Goal: Transaction & Acquisition: Purchase product/service

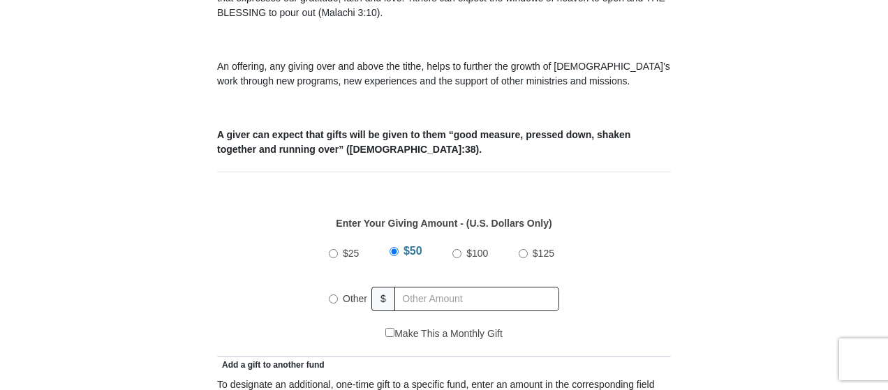
scroll to position [486, 0]
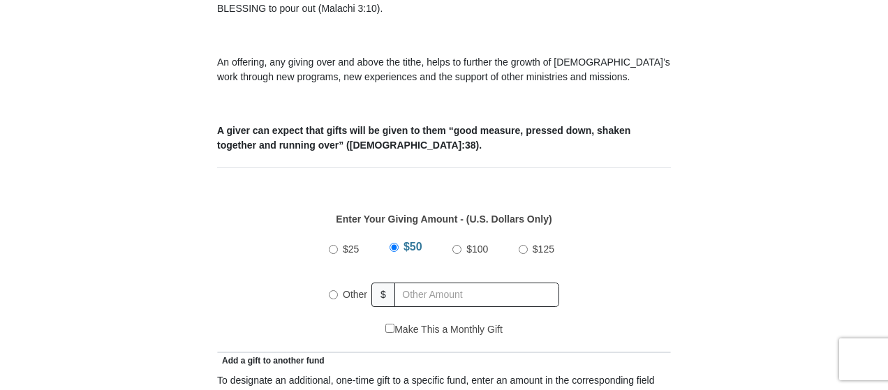
click at [336, 290] on input "Other" at bounding box center [333, 294] width 9 height 9
radio input "true"
type input "120.00"
click at [649, 294] on div "$25 $50 $100 $125 Other $ 120.00" at bounding box center [444, 277] width 439 height 91
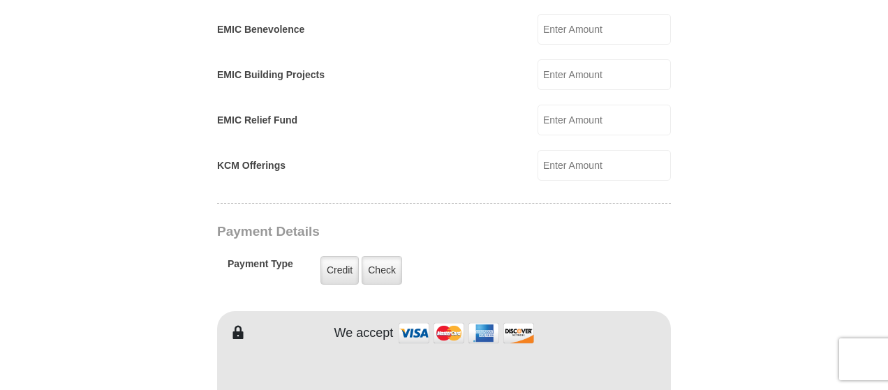
scroll to position [948, 0]
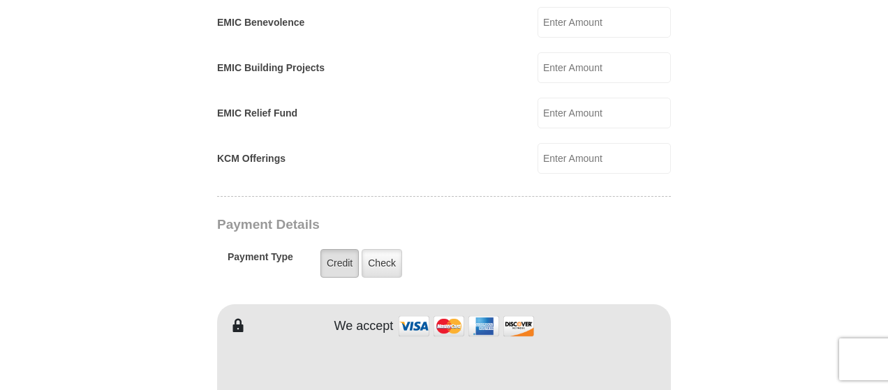
click at [338, 249] on label "Credit" at bounding box center [339, 263] width 38 height 29
click at [0, 0] on input "Credit" at bounding box center [0, 0] width 0 height 0
click at [339, 249] on label "Credit" at bounding box center [339, 263] width 38 height 29
click at [0, 0] on input "Credit" at bounding box center [0, 0] width 0 height 0
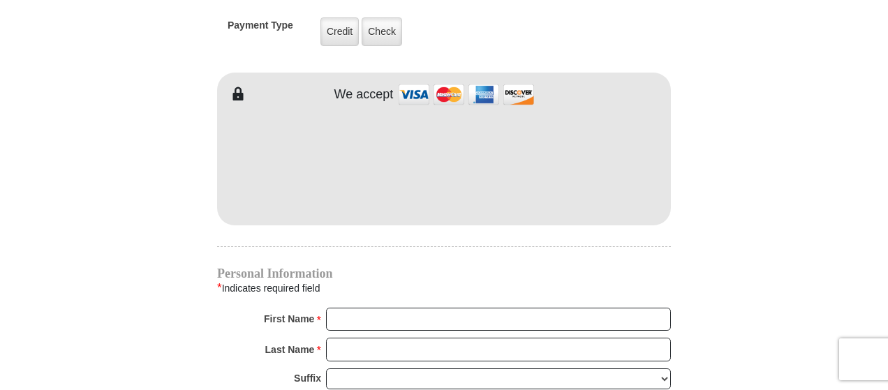
scroll to position [1181, 0]
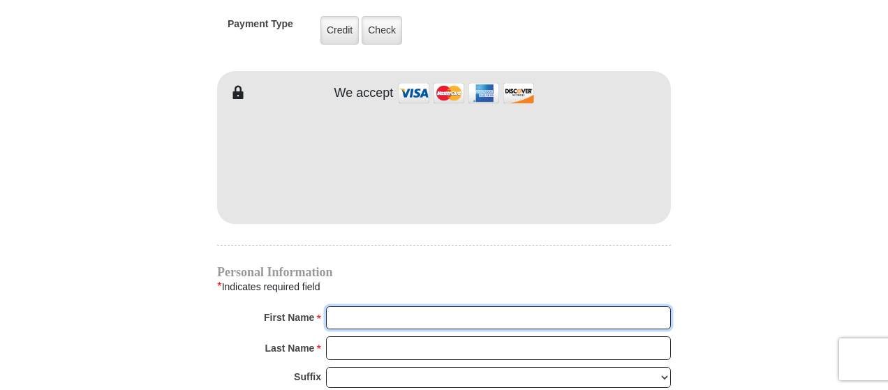
click at [360, 306] on input "First Name *" at bounding box center [498, 318] width 345 height 24
type input "[PERSON_NAME]"
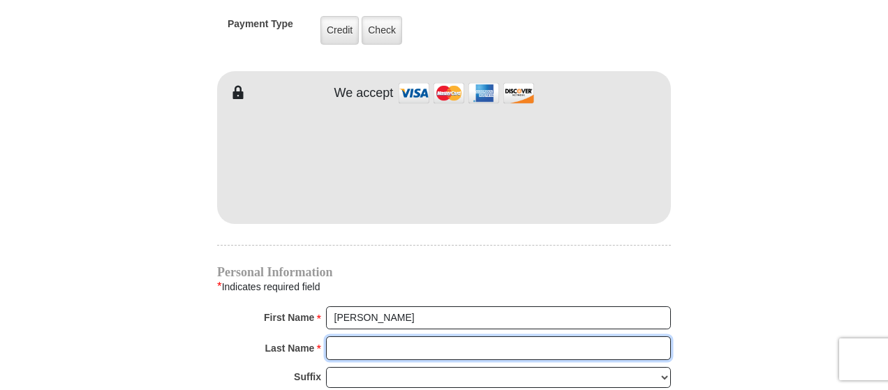
click at [391, 336] on input "Last Name *" at bounding box center [498, 348] width 345 height 24
type input "Urban"
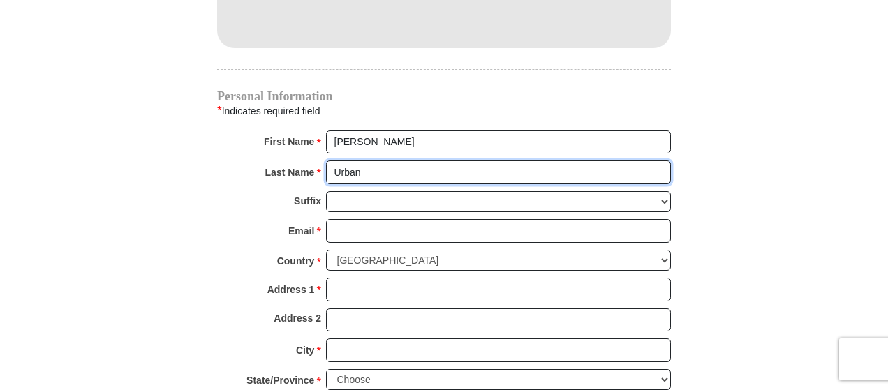
scroll to position [1360, 0]
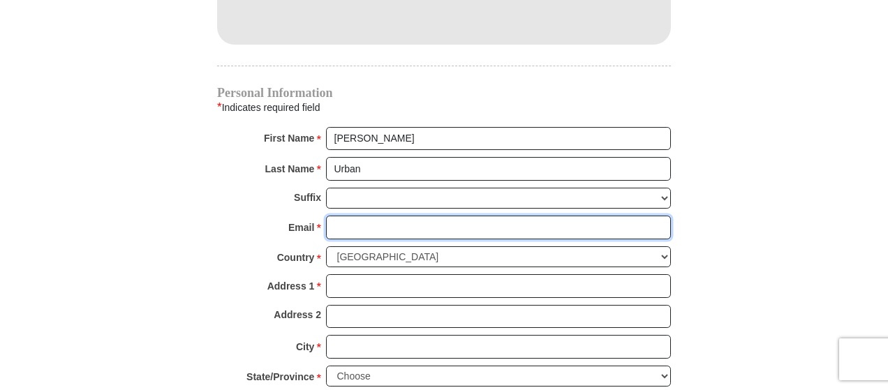
click at [365, 216] on input "Email *" at bounding box center [498, 228] width 345 height 24
type input "[EMAIL_ADDRESS][DOMAIN_NAME]"
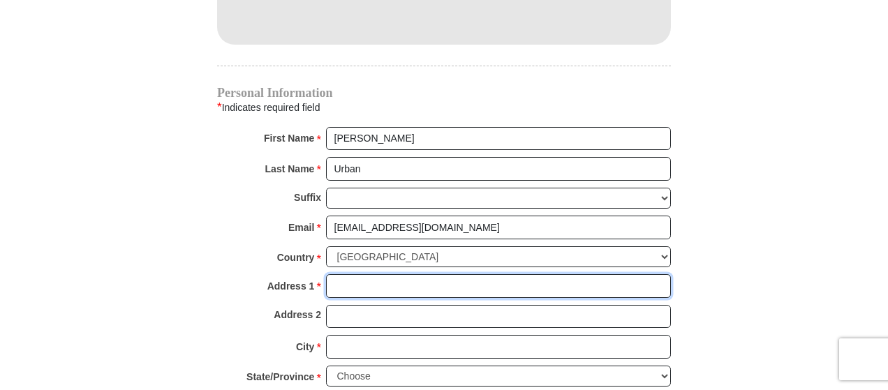
type input "[STREET_ADDRESS]"
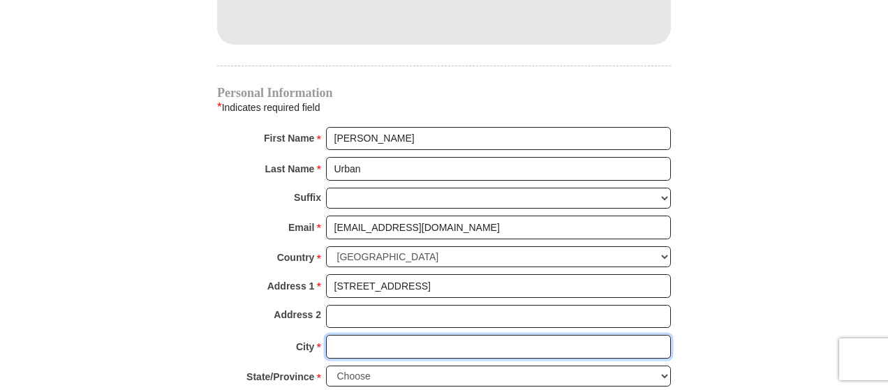
type input "Nemo"
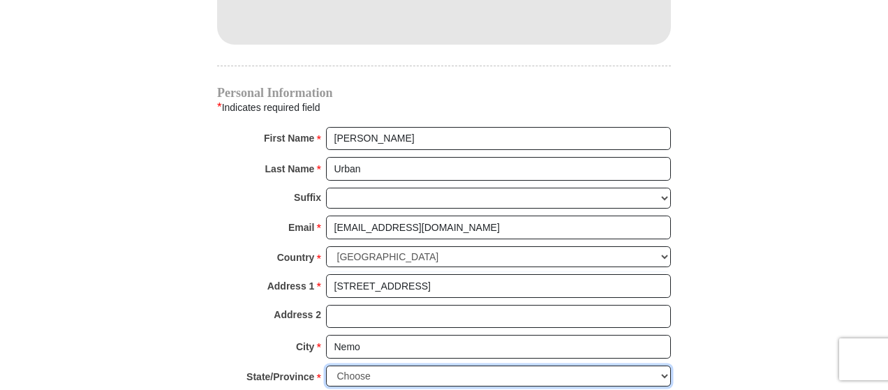
select select "SD"
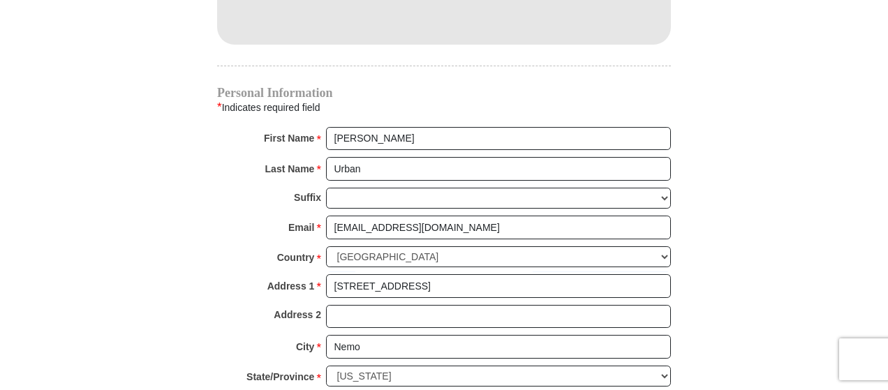
type input "57759"
type input "6055782399"
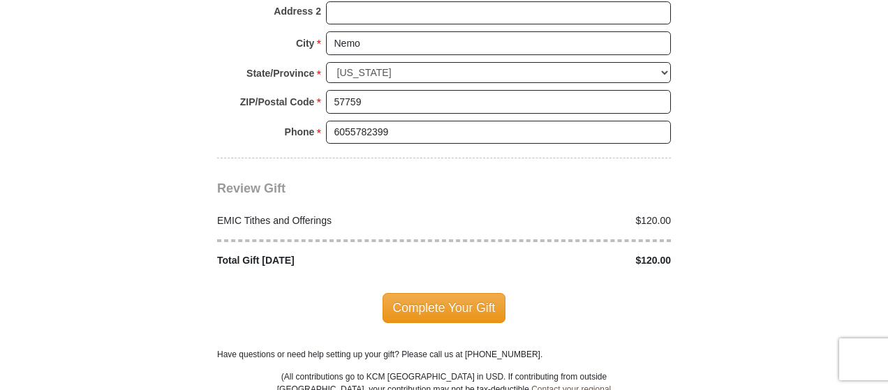
scroll to position [1665, 0]
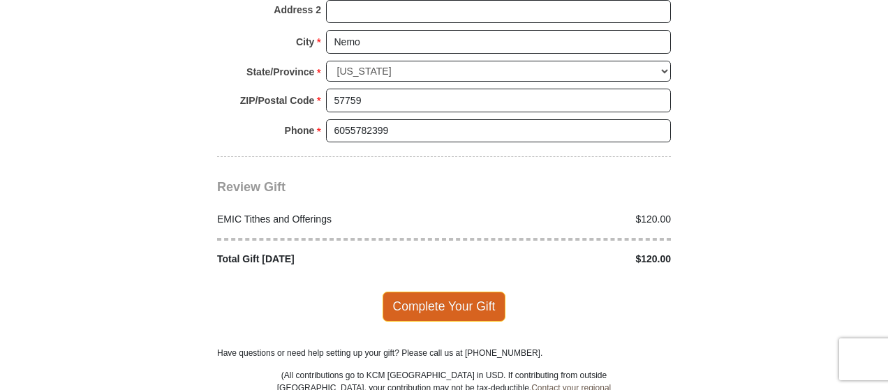
click at [458, 292] on span "Complete Your Gift" at bounding box center [444, 306] width 124 height 29
